Goal: Task Accomplishment & Management: Use online tool/utility

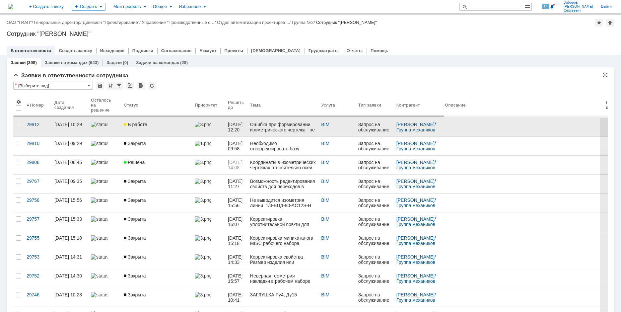
click at [148, 130] on link "В работе" at bounding box center [156, 127] width 71 height 19
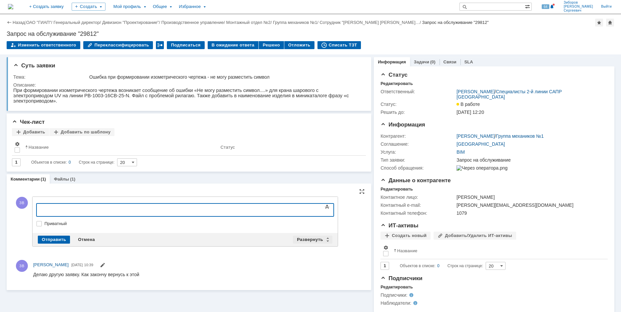
click at [306, 237] on div "Развернуть" at bounding box center [312, 240] width 39 height 8
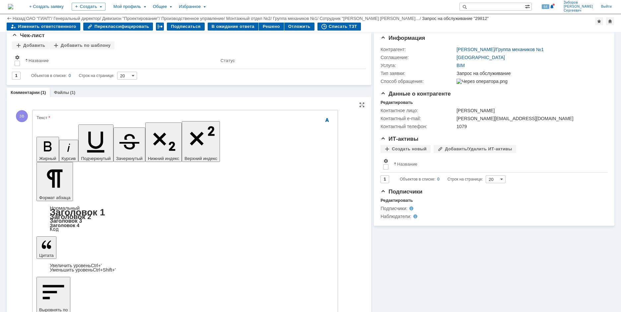
scroll to position [62, 0]
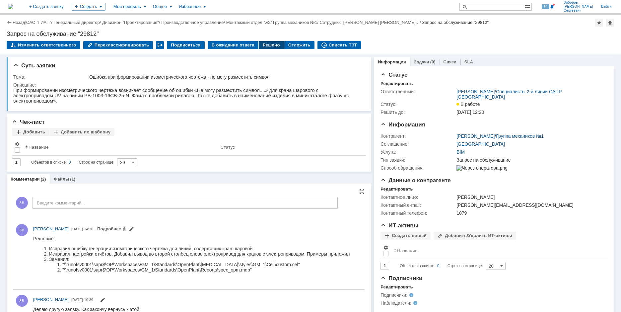
click at [259, 44] on div "Решено" at bounding box center [271, 45] width 25 height 8
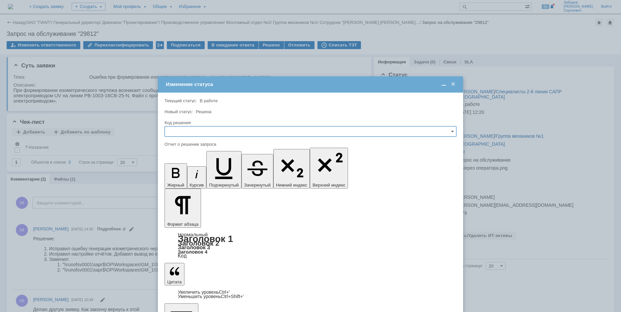
click at [172, 130] on input "text" at bounding box center [311, 131] width 292 height 11
click at [182, 177] on span "Решено" at bounding box center [310, 176] width 283 height 5
type input "Решено"
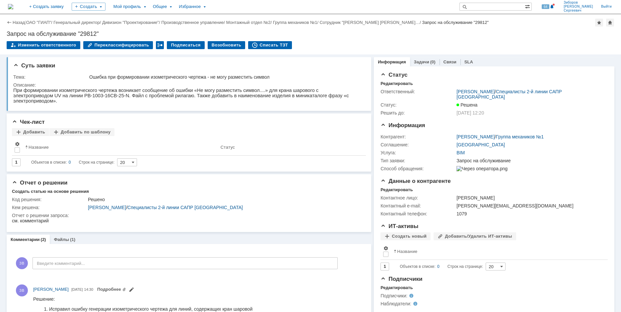
click at [13, 9] on img at bounding box center [10, 6] width 5 height 5
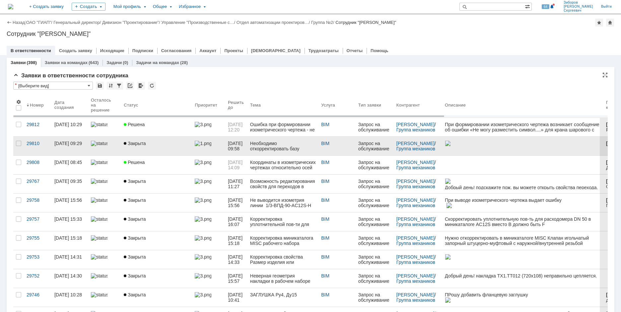
click at [146, 149] on link "Закрыта" at bounding box center [156, 146] width 71 height 19
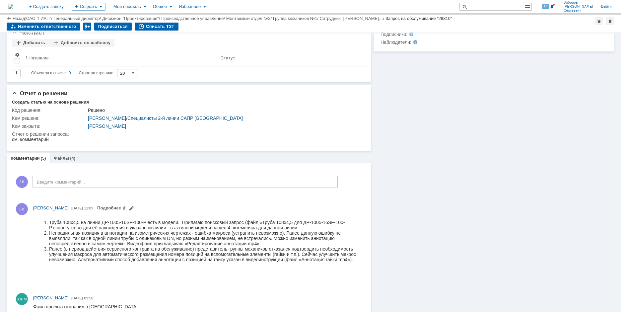
click at [68, 159] on div "Файлы (4)" at bounding box center [65, 158] width 22 height 4
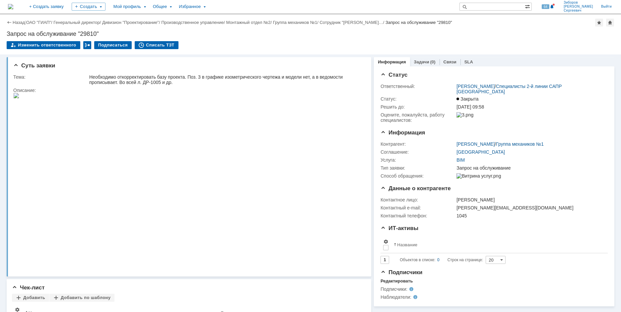
click at [13, 4] on img at bounding box center [10, 6] width 5 height 5
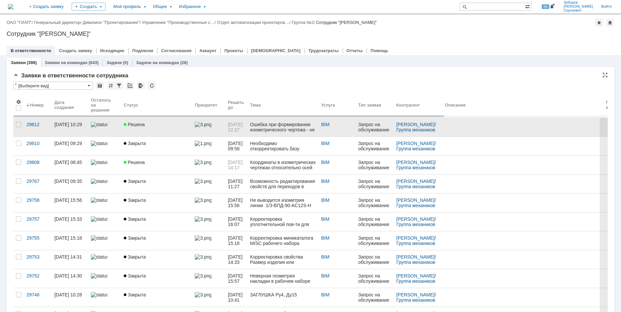
click at [145, 132] on link "Решена" at bounding box center [156, 127] width 71 height 19
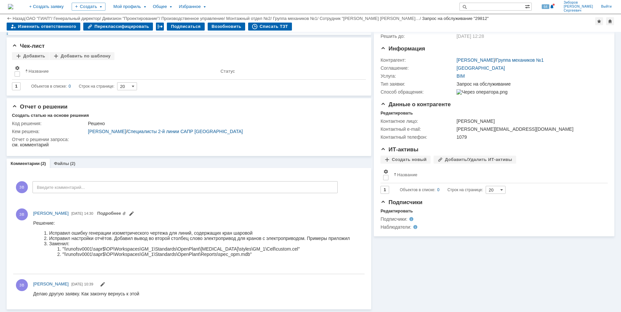
scroll to position [54, 0]
click at [13, 5] on img at bounding box center [10, 6] width 5 height 5
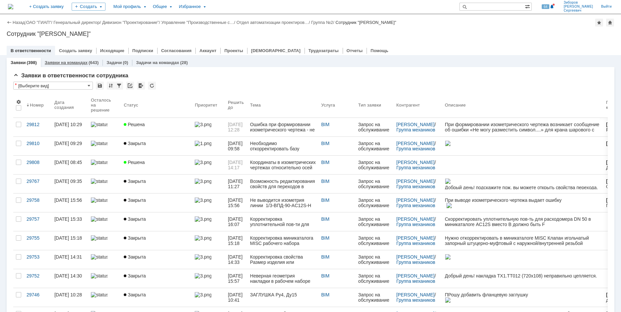
click at [66, 62] on link "Заявки на командах" at bounding box center [66, 62] width 43 height 5
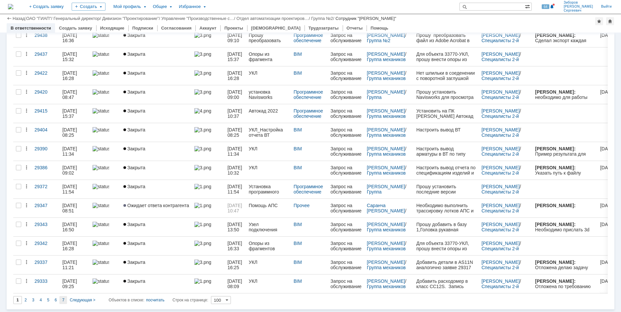
click at [62, 301] on span "7" at bounding box center [63, 300] width 2 height 5
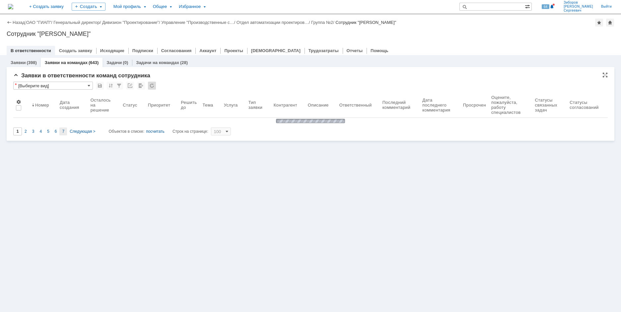
type input "7"
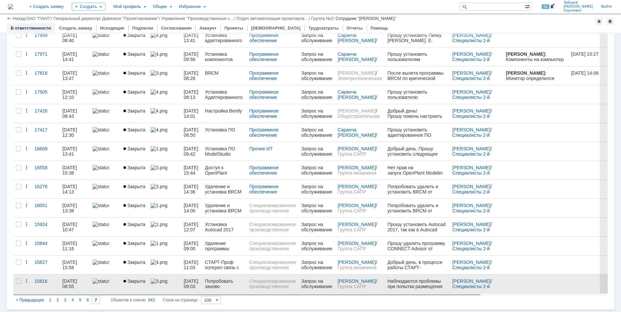
click at [223, 279] on div "Попробовать заново установить локализационный пакет для программы OpenPlant Mod…" at bounding box center [224, 283] width 39 height 11
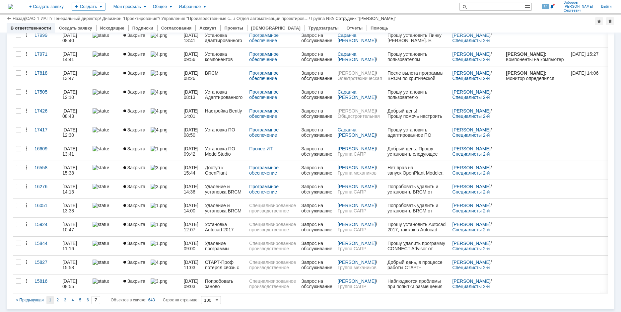
click at [50, 300] on span "1" at bounding box center [50, 300] width 2 height 5
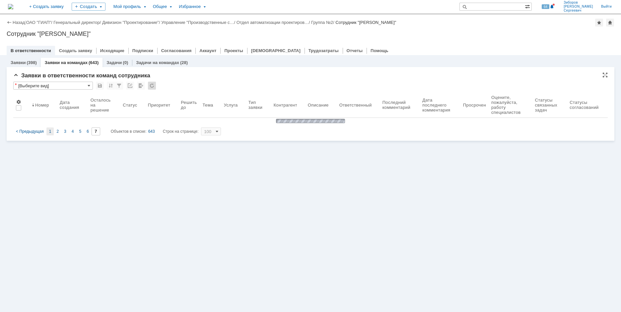
type input "1"
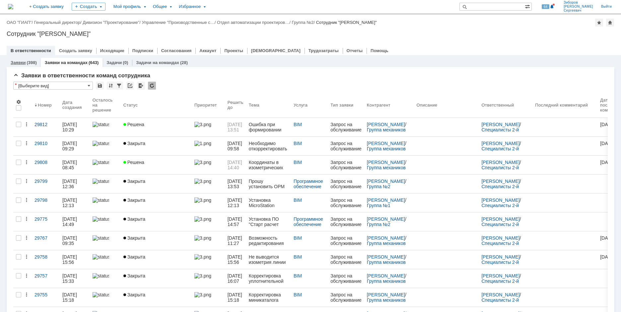
click at [24, 64] on link "Заявки" at bounding box center [18, 62] width 15 height 5
